Goal: Task Accomplishment & Management: Use online tool/utility

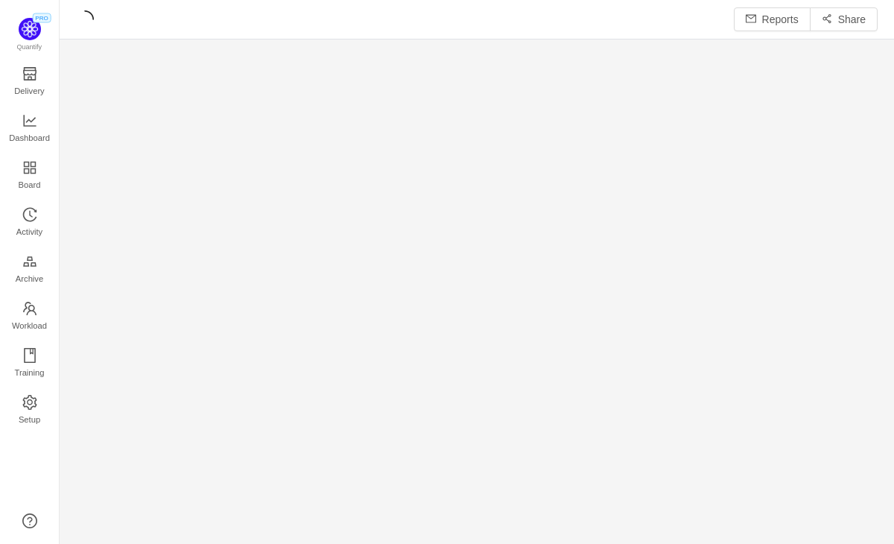
scroll to position [7, 7]
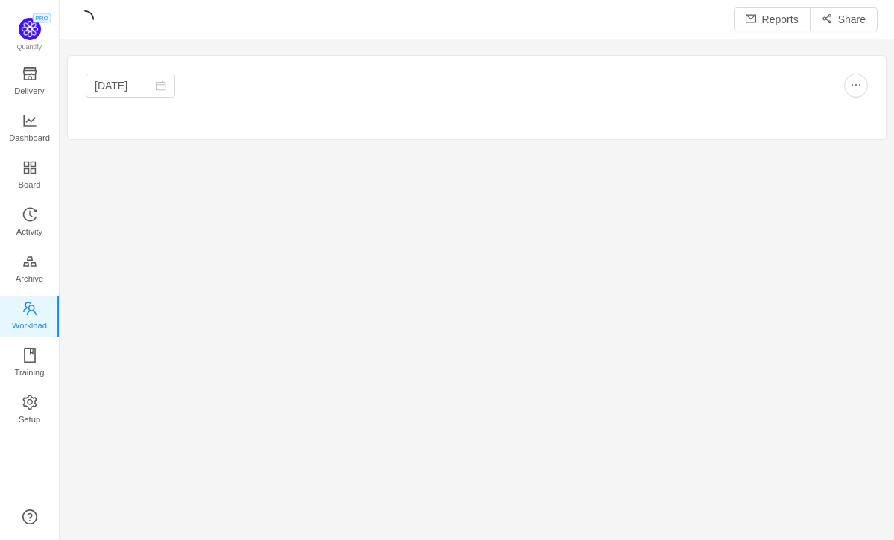
scroll to position [540, 834]
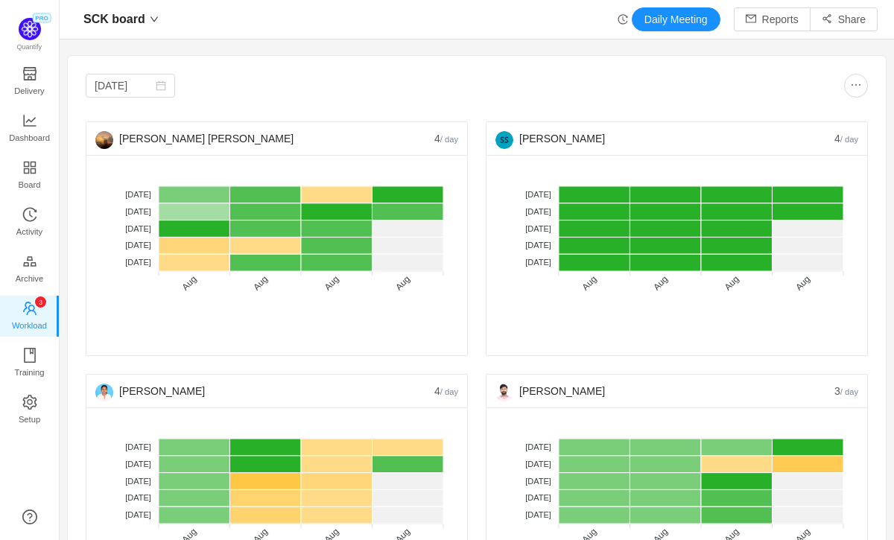
click at [655, 85] on div at bounding box center [672, 86] width 391 height 24
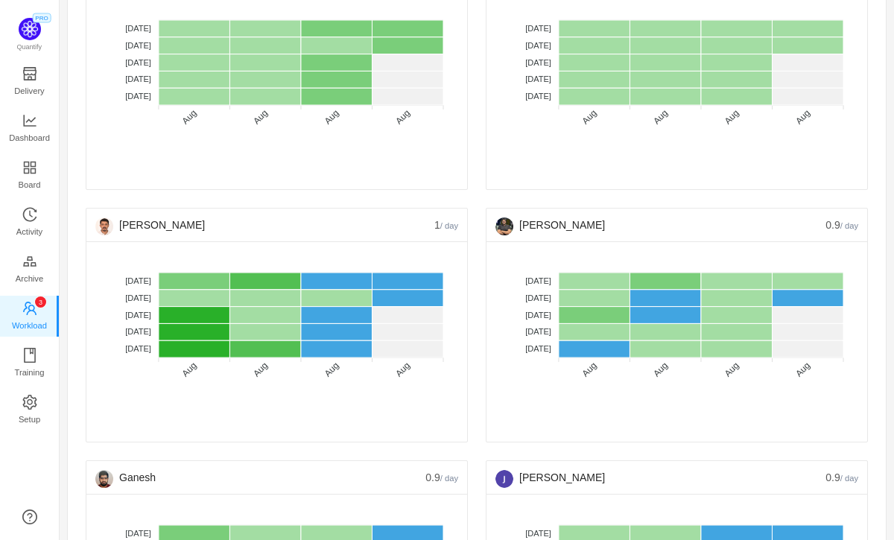
scroll to position [2693, 0]
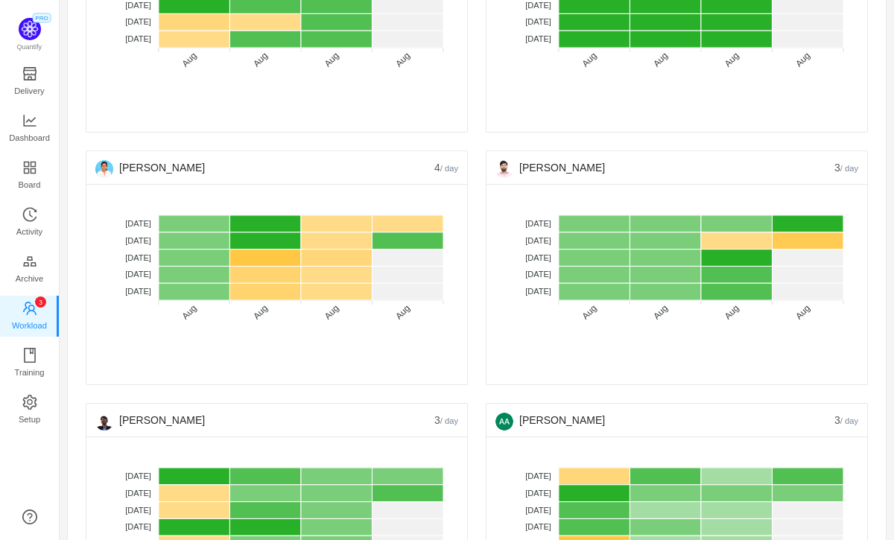
scroll to position [0, 0]
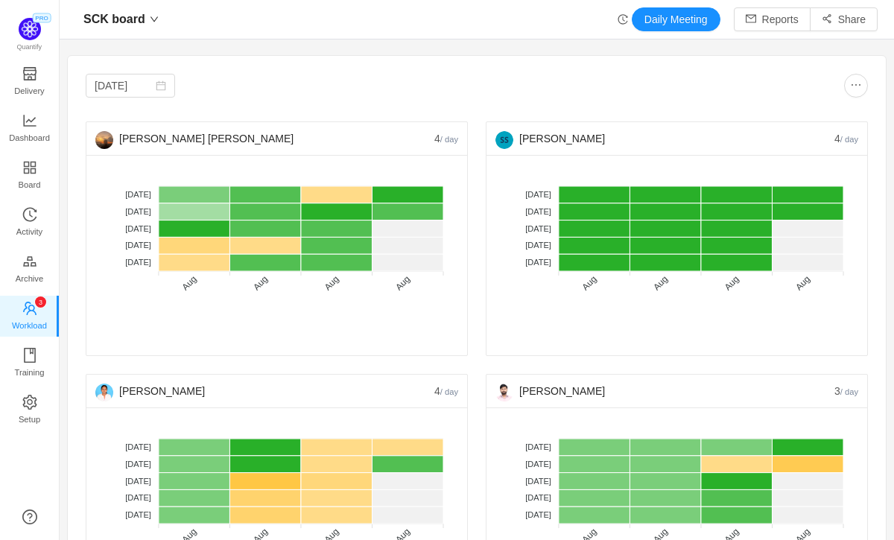
click at [852, 87] on button "button" at bounding box center [856, 86] width 24 height 24
click at [851, 124] on button "button" at bounding box center [845, 125] width 33 height 16
click at [845, 128] on button "button" at bounding box center [845, 125] width 33 height 16
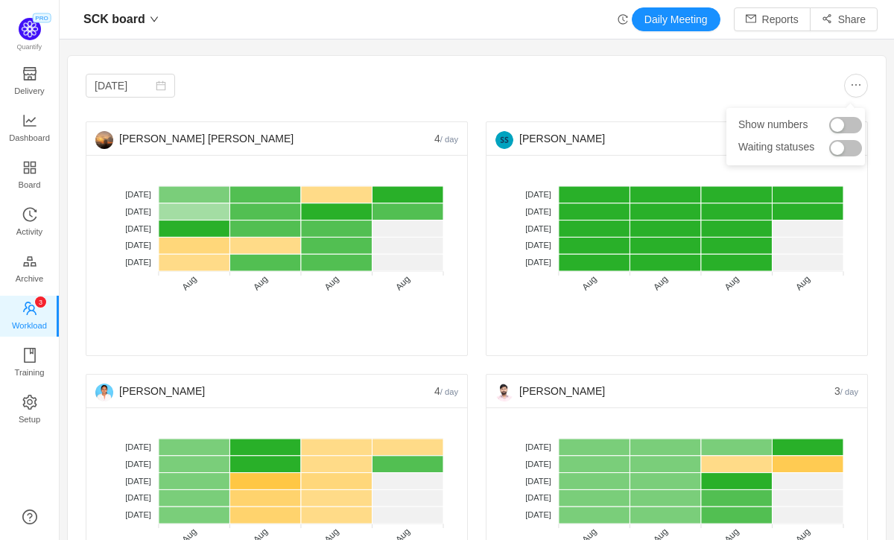
click at [845, 151] on button "button" at bounding box center [845, 148] width 33 height 16
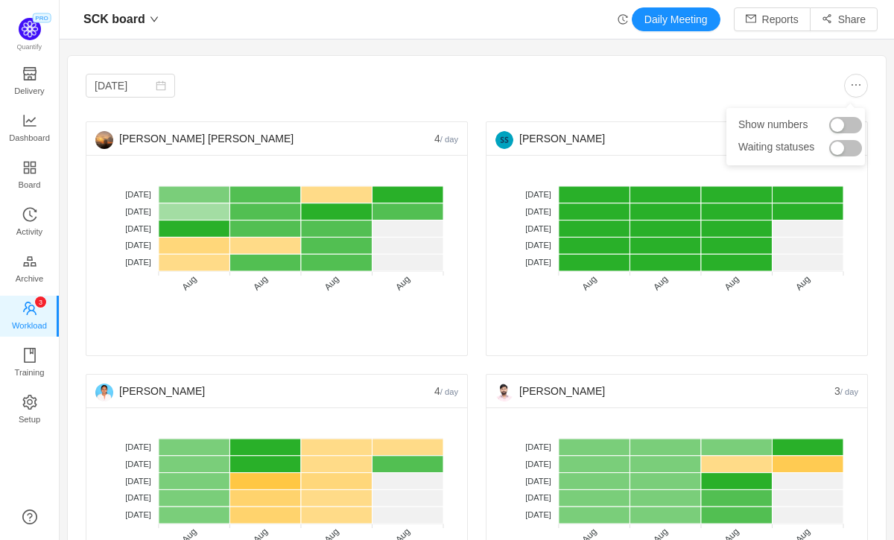
click at [845, 151] on button "button" at bounding box center [845, 148] width 33 height 16
click at [843, 124] on button "button" at bounding box center [845, 125] width 33 height 16
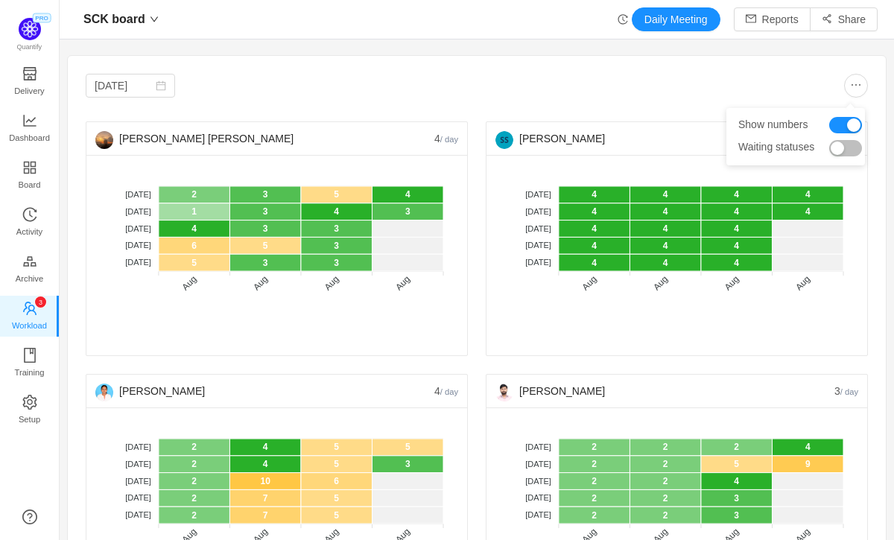
click at [853, 147] on button "button" at bounding box center [845, 148] width 33 height 16
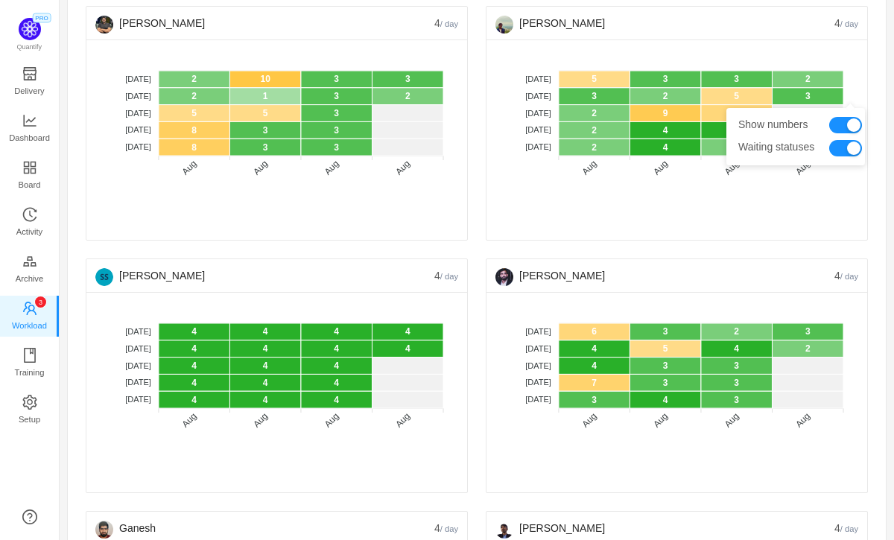
scroll to position [1882, 0]
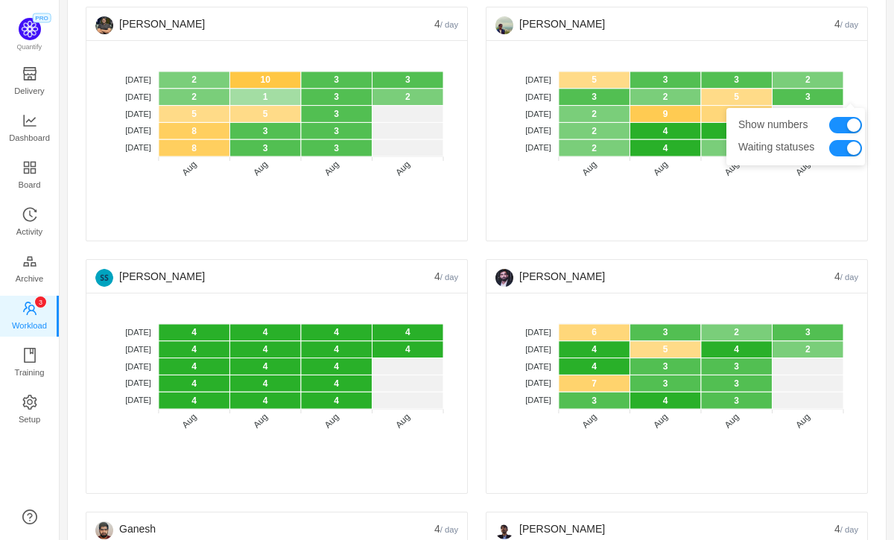
click at [845, 130] on button "button" at bounding box center [845, 125] width 33 height 16
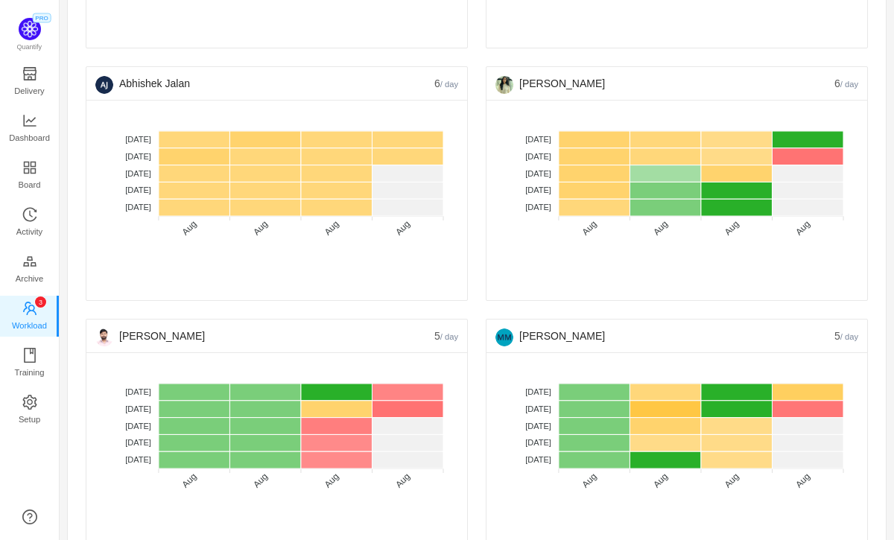
scroll to position [1070, 0]
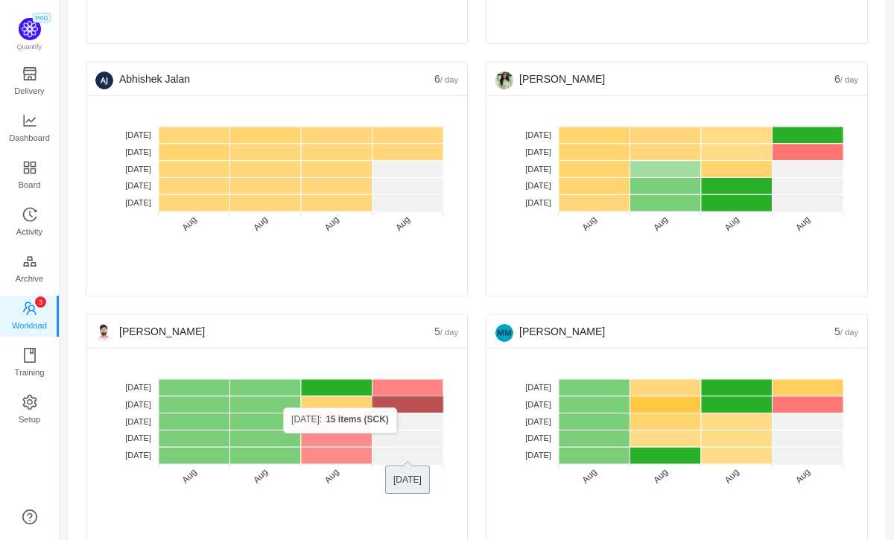
click at [405, 407] on rect at bounding box center [408, 404] width 72 height 17
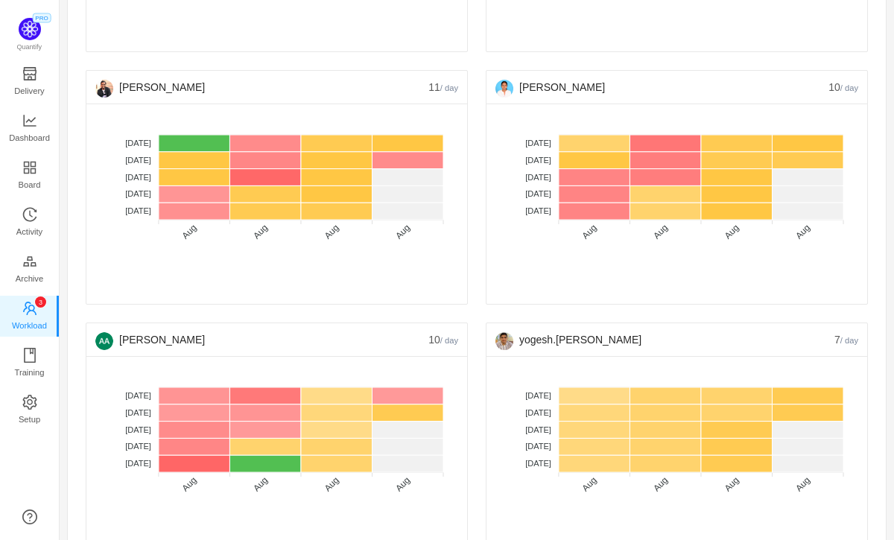
scroll to position [0, 0]
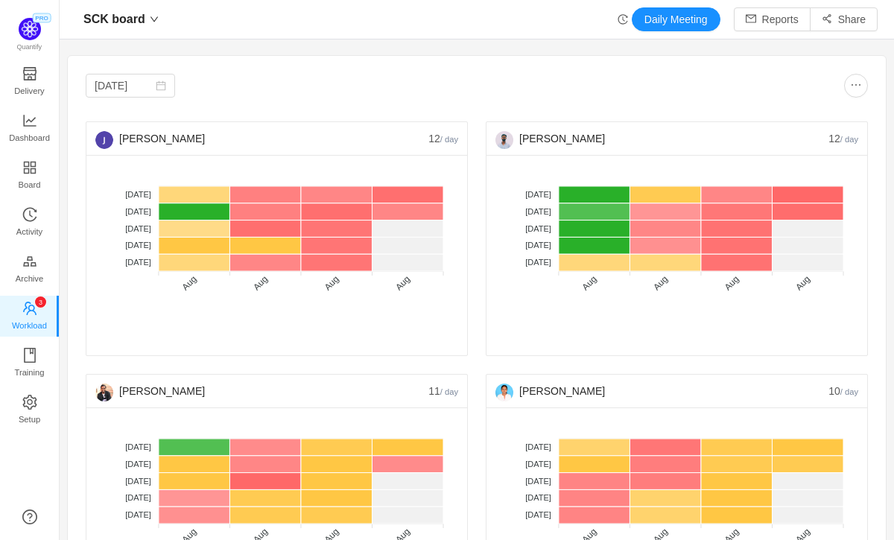
click at [635, 77] on div at bounding box center [672, 86] width 391 height 24
